Goal: Task Accomplishment & Management: Use online tool/utility

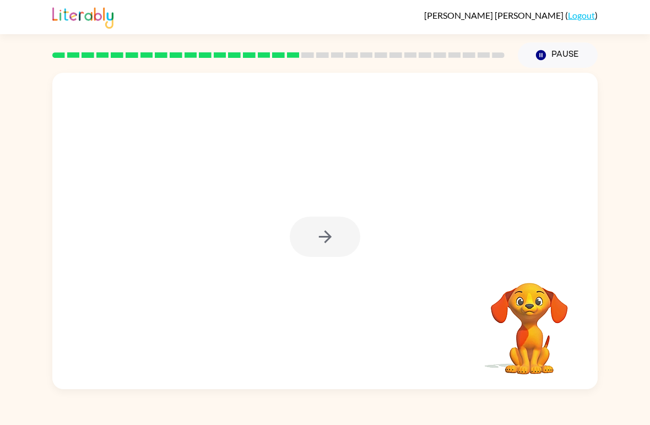
click at [443, 367] on div at bounding box center [324, 231] width 545 height 316
click at [436, 377] on div at bounding box center [324, 231] width 545 height 316
click at [333, 235] on icon "button" at bounding box center [325, 236] width 19 height 19
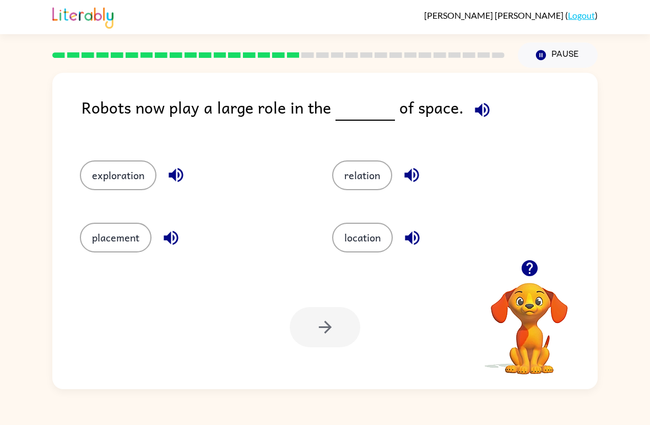
click at [390, 172] on button "relation" at bounding box center [362, 175] width 60 height 30
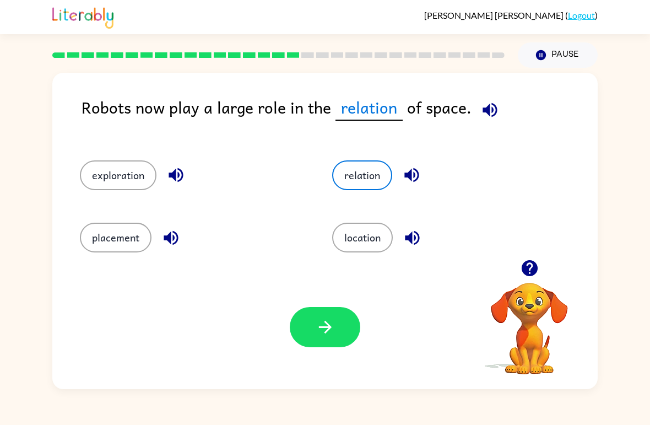
click at [341, 329] on button "button" at bounding box center [325, 327] width 70 height 40
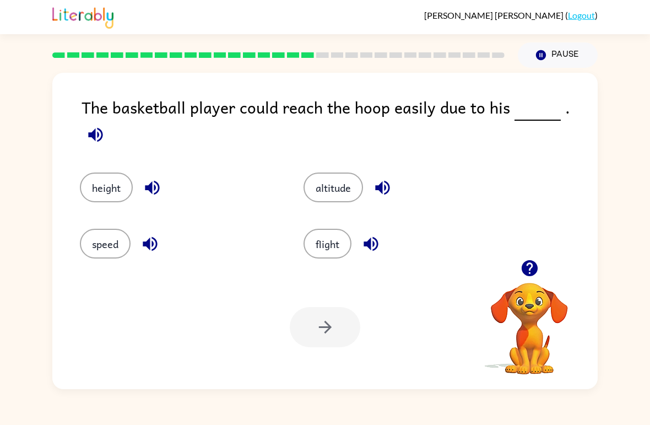
click at [90, 173] on button "height" at bounding box center [106, 187] width 53 height 30
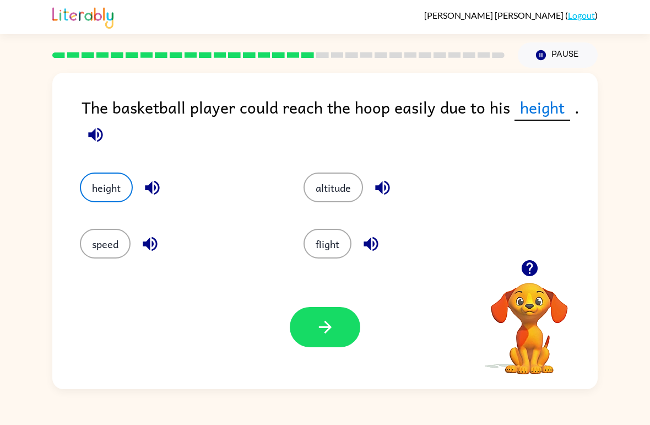
click at [338, 329] on button "button" at bounding box center [325, 327] width 70 height 40
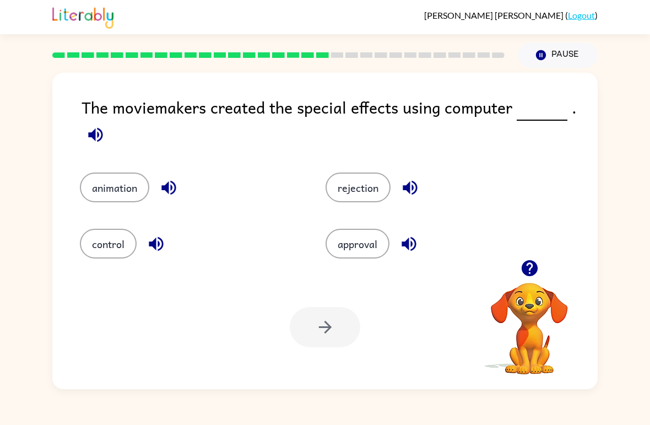
click at [94, 237] on button "control" at bounding box center [108, 244] width 57 height 30
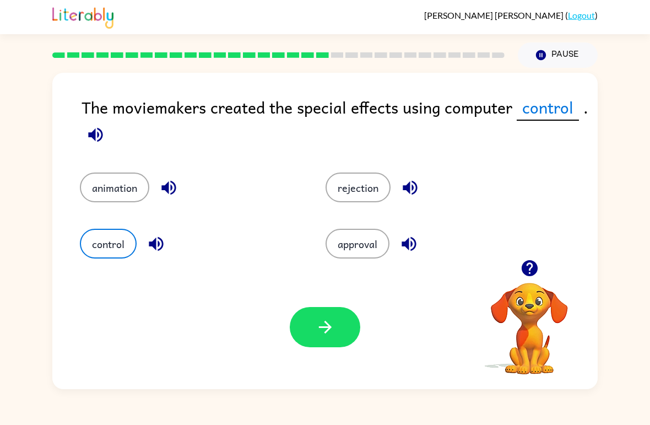
click at [330, 337] on button "button" at bounding box center [325, 327] width 70 height 40
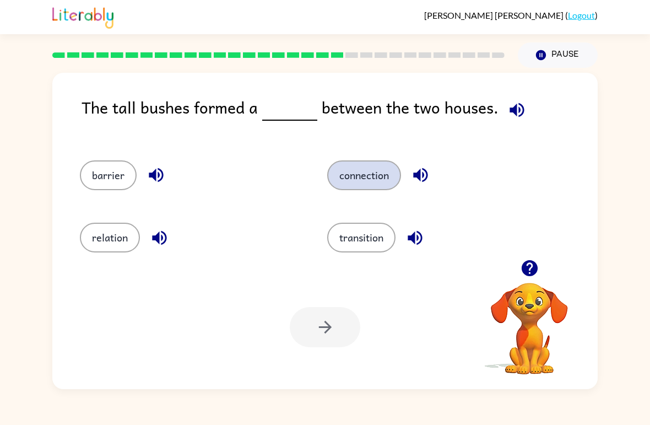
click at [351, 184] on button "connection" at bounding box center [364, 175] width 74 height 30
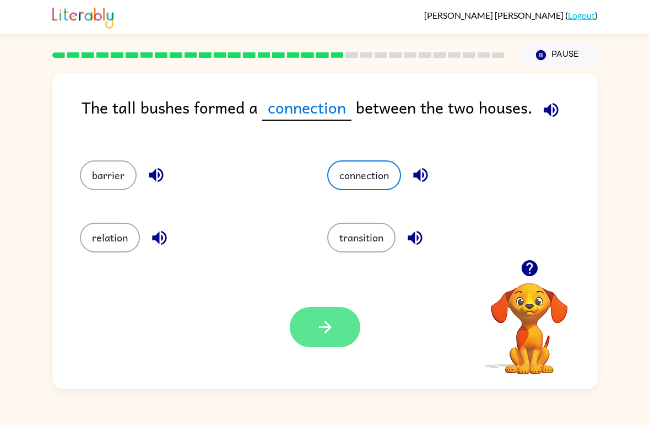
click at [338, 327] on button "button" at bounding box center [325, 327] width 70 height 40
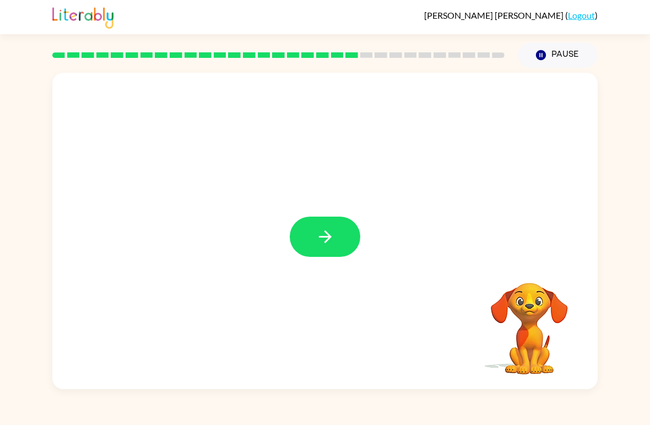
click at [320, 227] on icon "button" at bounding box center [325, 236] width 19 height 19
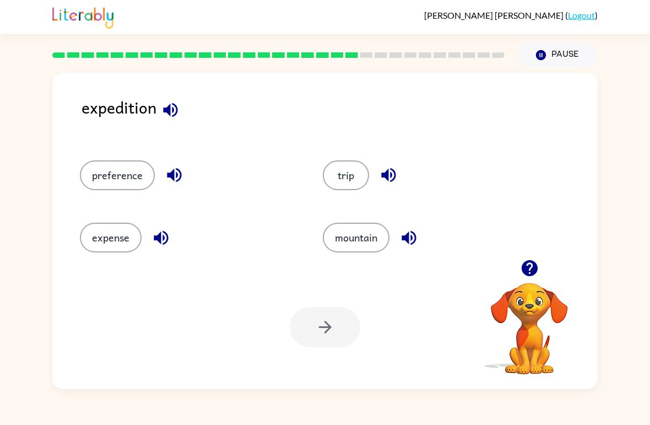
click at [356, 177] on button "trip" at bounding box center [346, 175] width 46 height 30
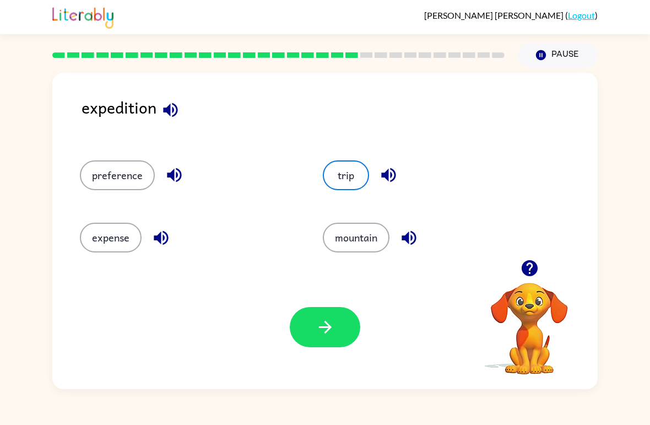
click at [339, 340] on button "button" at bounding box center [325, 327] width 70 height 40
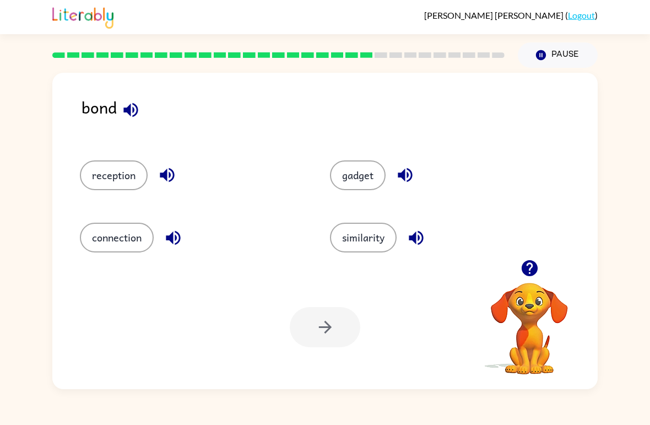
click at [111, 247] on button "connection" at bounding box center [117, 237] width 74 height 30
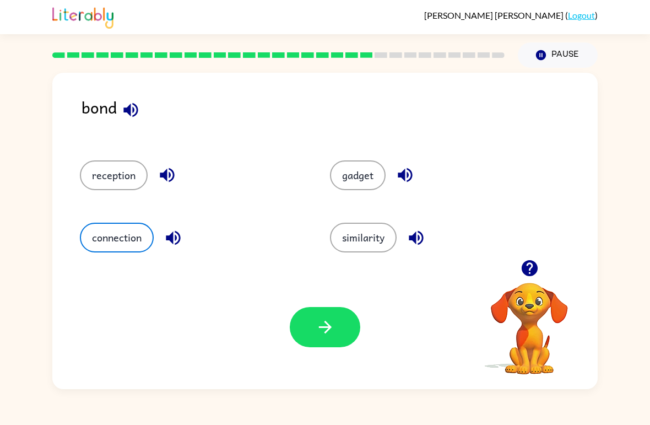
click at [335, 333] on button "button" at bounding box center [325, 327] width 70 height 40
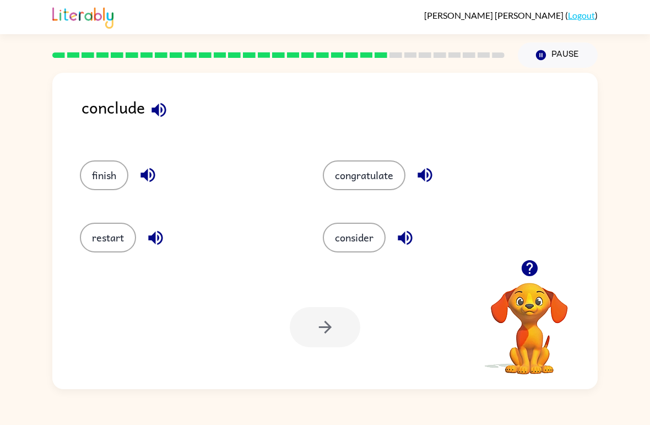
click at [100, 156] on div "finish" at bounding box center [180, 170] width 243 height 62
click at [100, 177] on button "finish" at bounding box center [104, 175] width 48 height 30
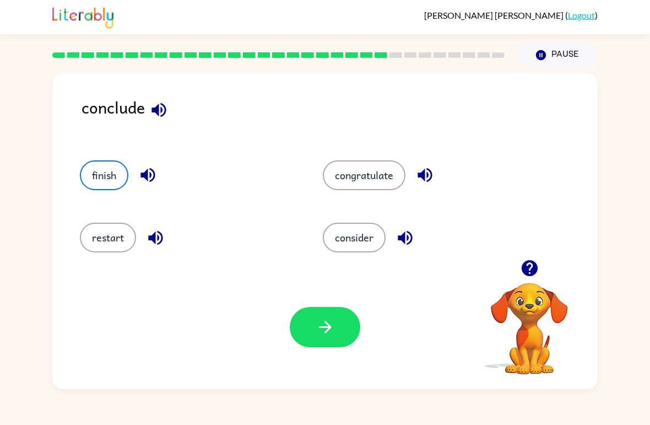
click at [343, 326] on button "button" at bounding box center [325, 327] width 70 height 40
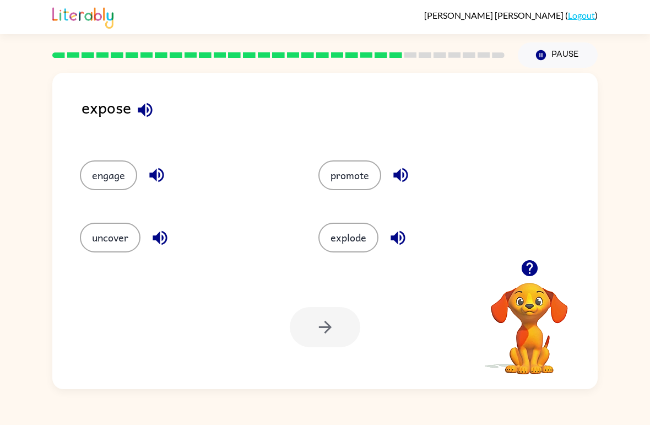
click at [105, 231] on button "uncover" at bounding box center [110, 237] width 61 height 30
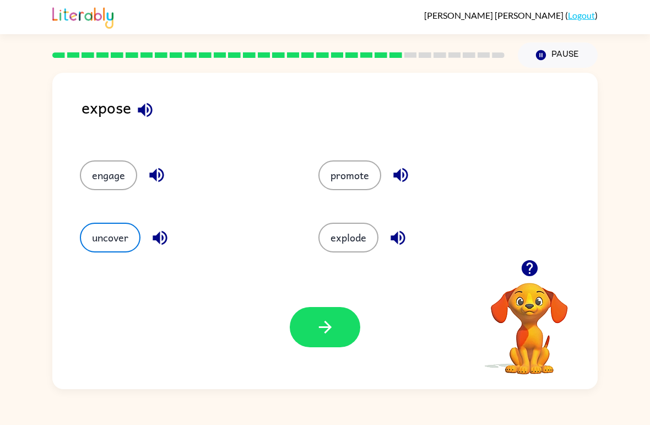
click at [342, 326] on button "button" at bounding box center [325, 327] width 70 height 40
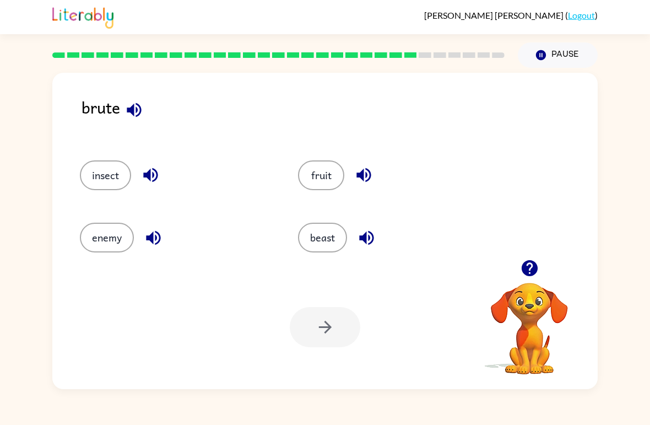
click at [104, 237] on button "enemy" at bounding box center [107, 237] width 54 height 30
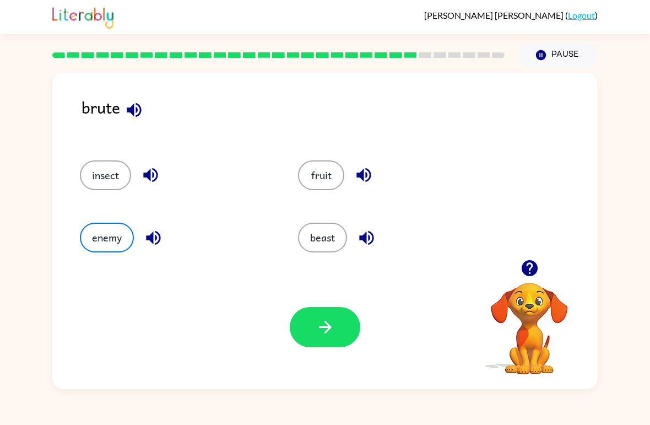
click at [308, 337] on button "button" at bounding box center [325, 327] width 70 height 40
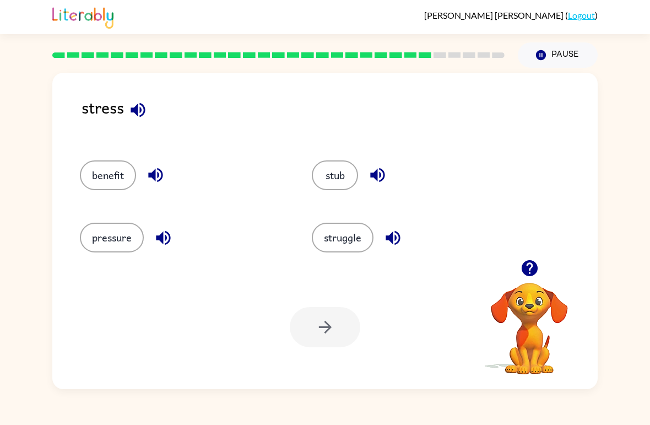
click at [108, 232] on button "pressure" at bounding box center [112, 237] width 64 height 30
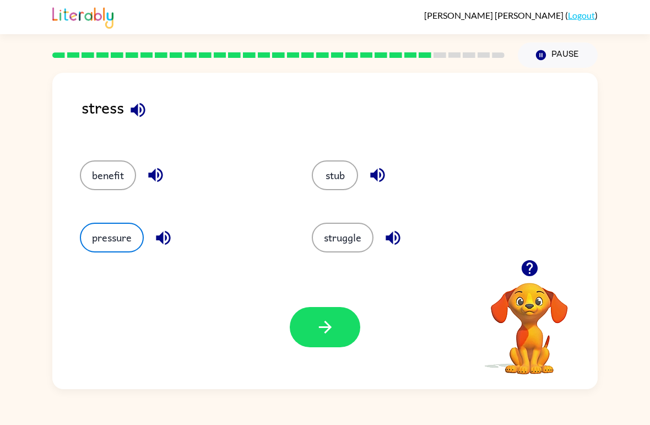
click at [311, 331] on button "button" at bounding box center [325, 327] width 70 height 40
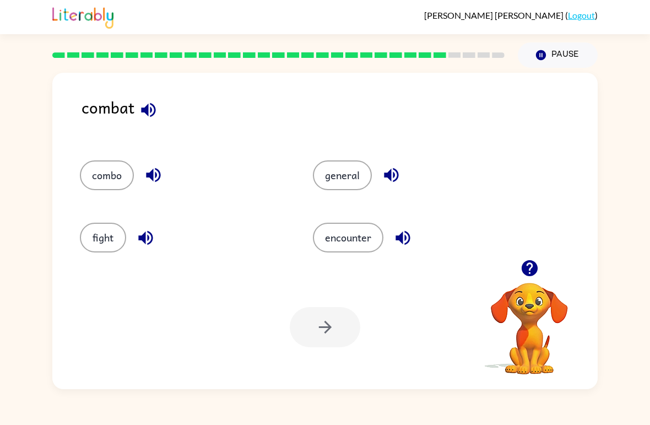
click at [367, 242] on button "encounter" at bounding box center [348, 237] width 70 height 30
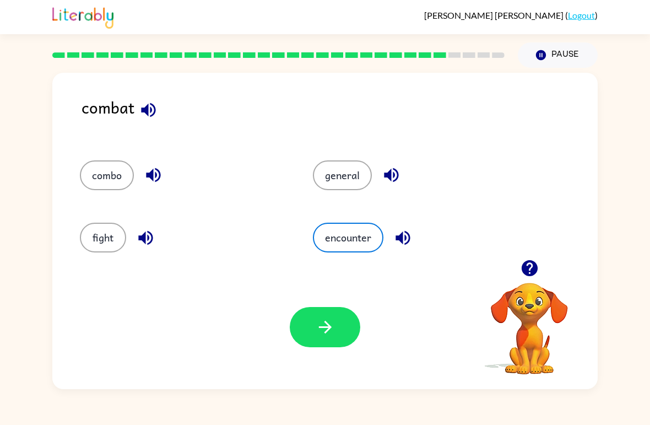
click at [339, 322] on button "button" at bounding box center [325, 327] width 70 height 40
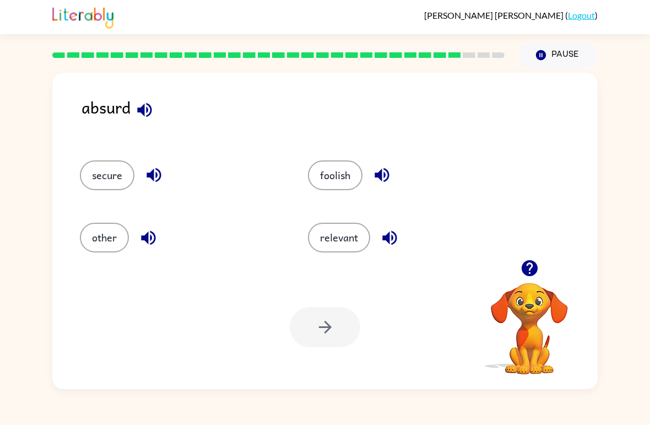
click at [317, 350] on div "Your browser must support playing .mp4 files to use Literably. Please try using…" at bounding box center [324, 327] width 545 height 124
click at [354, 187] on button "foolish" at bounding box center [335, 175] width 55 height 30
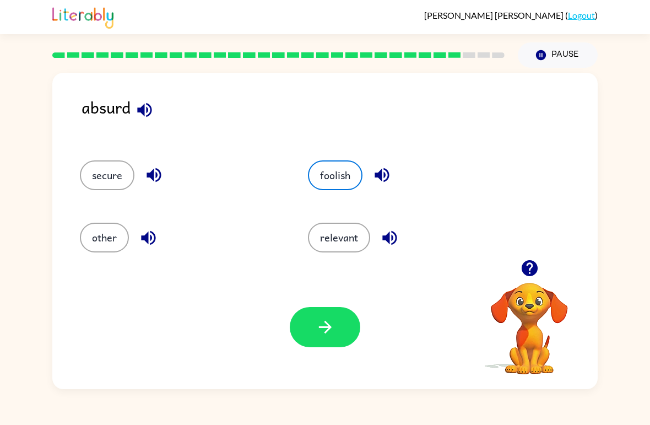
click at [337, 313] on button "button" at bounding box center [325, 327] width 70 height 40
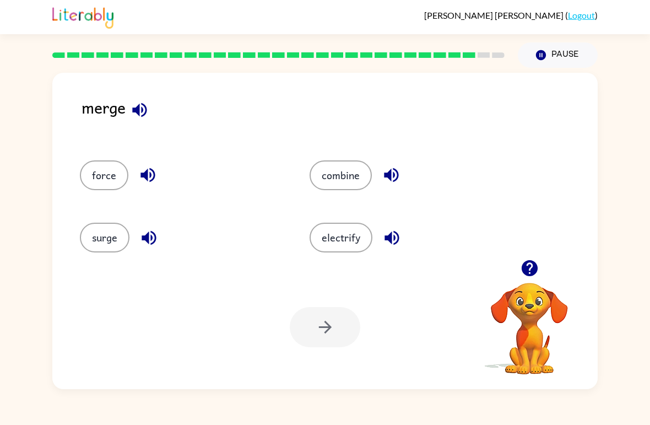
click at [122, 170] on button "force" at bounding box center [104, 175] width 48 height 30
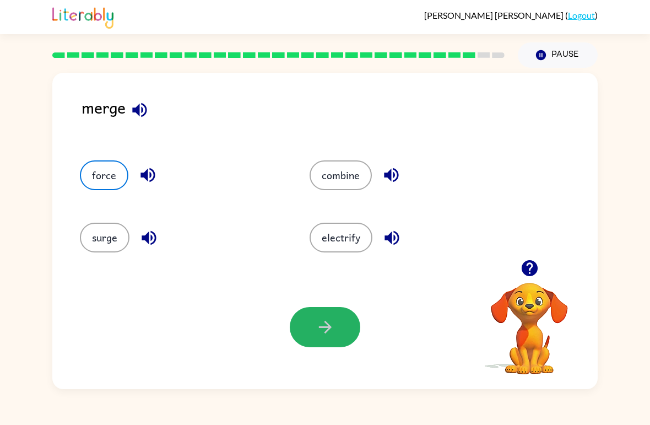
click at [325, 326] on icon "button" at bounding box center [325, 326] width 19 height 19
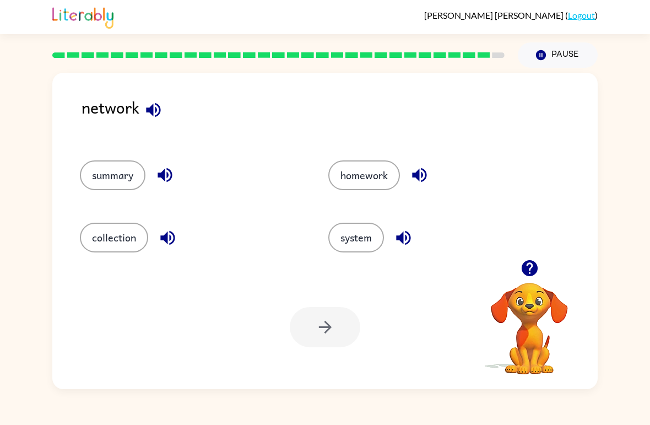
click at [91, 232] on button "collection" at bounding box center [114, 237] width 68 height 30
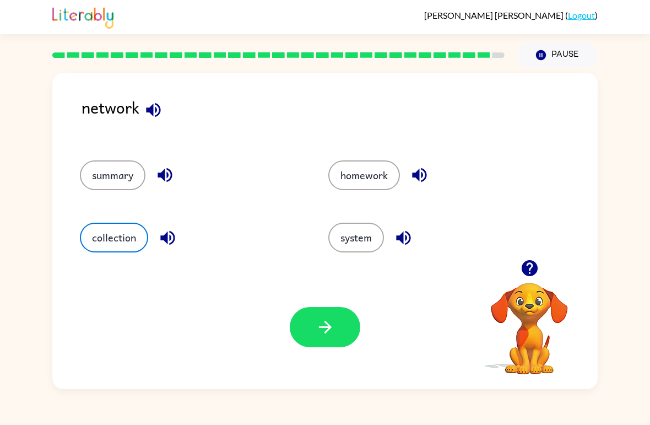
click at [340, 327] on button "button" at bounding box center [325, 327] width 70 height 40
